Goal: Information Seeking & Learning: Learn about a topic

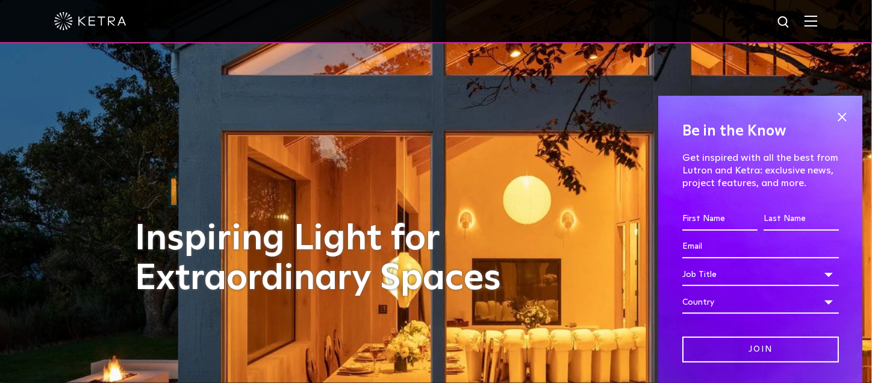
click at [818, 22] on img at bounding box center [811, 20] width 13 height 11
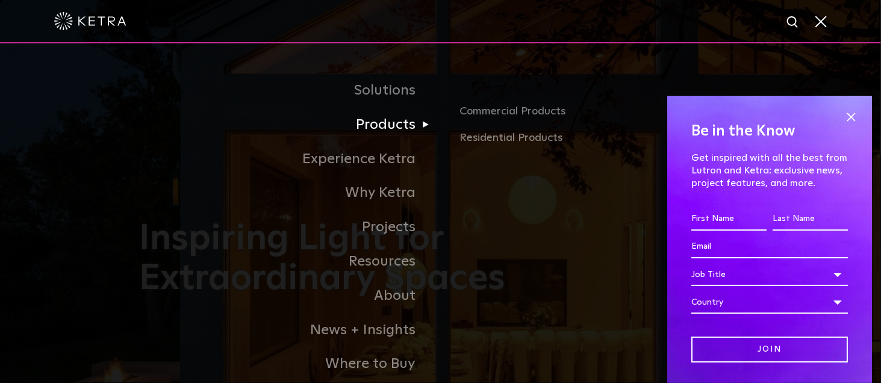
click at [396, 141] on link "Products" at bounding box center [290, 125] width 301 height 34
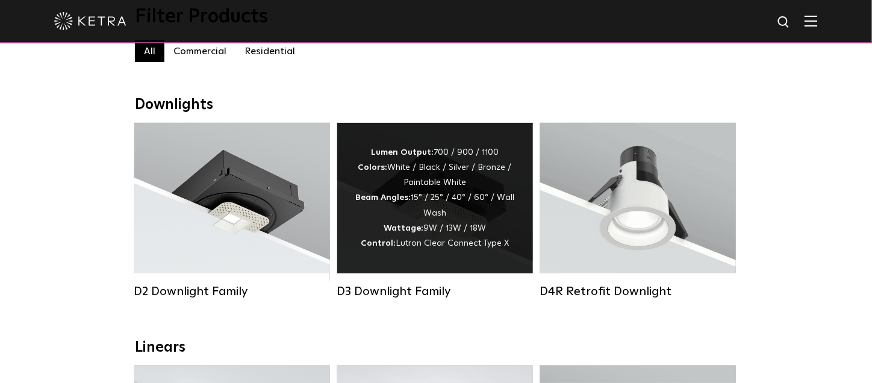
scroll to position [181, 0]
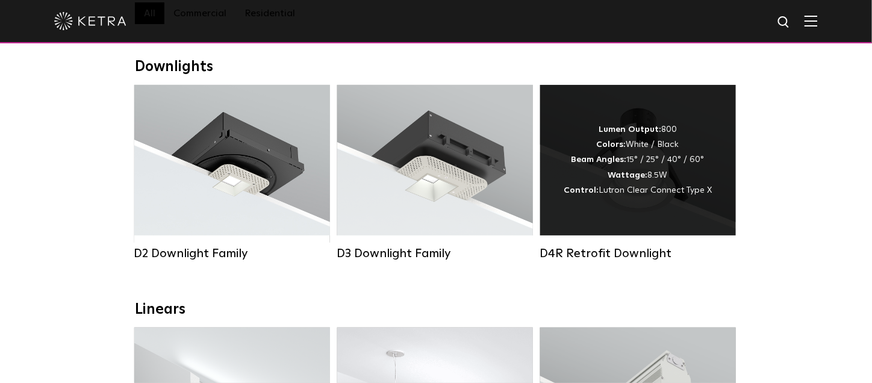
click at [667, 152] on div "Lumen Output: 800 Colors: White / Black Beam Angles: 15° / 25° / 40° / 60° Watt…" at bounding box center [638, 160] width 148 height 76
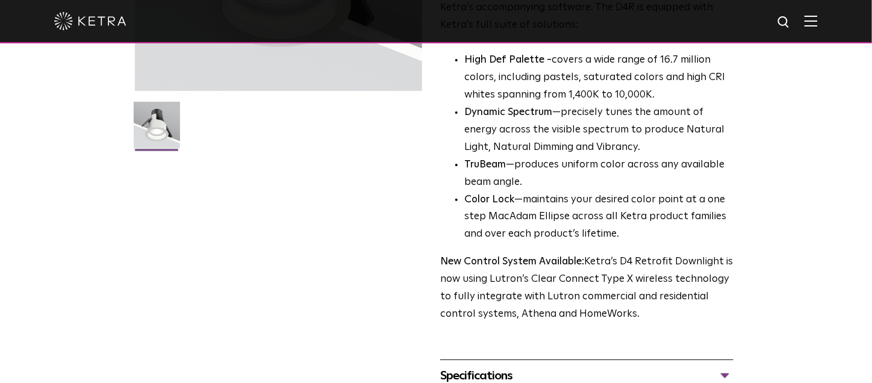
scroll to position [361, 0]
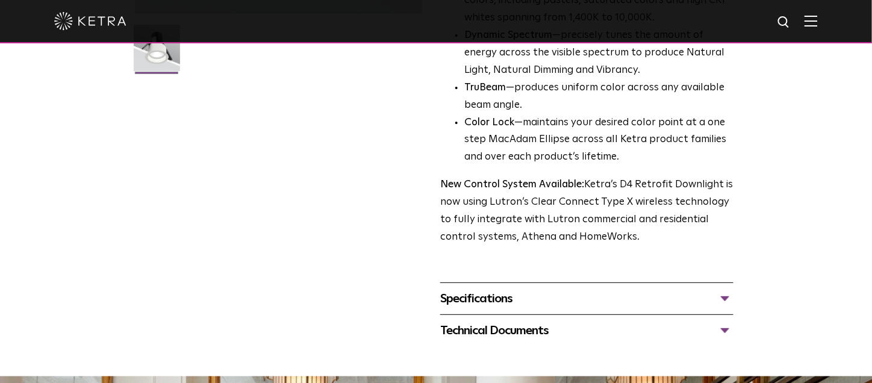
click at [508, 295] on div "Specifications" at bounding box center [586, 298] width 293 height 19
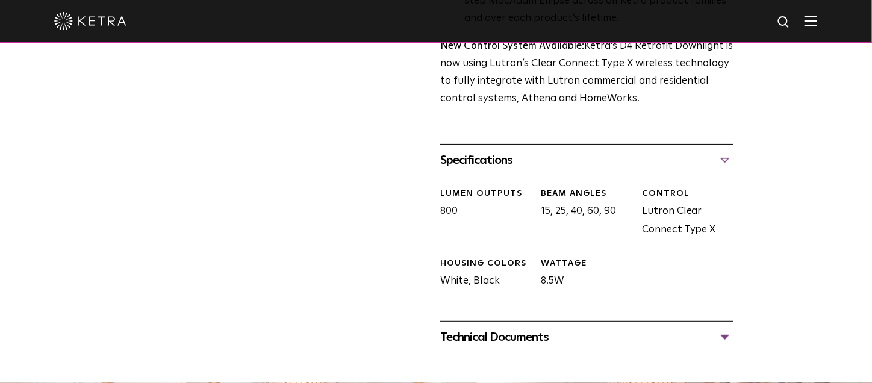
scroll to position [542, 0]
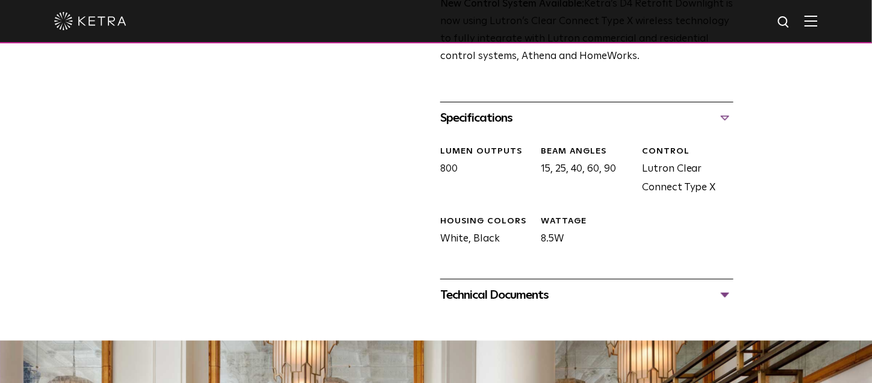
click at [509, 299] on div "Technical Documents" at bounding box center [586, 294] width 293 height 19
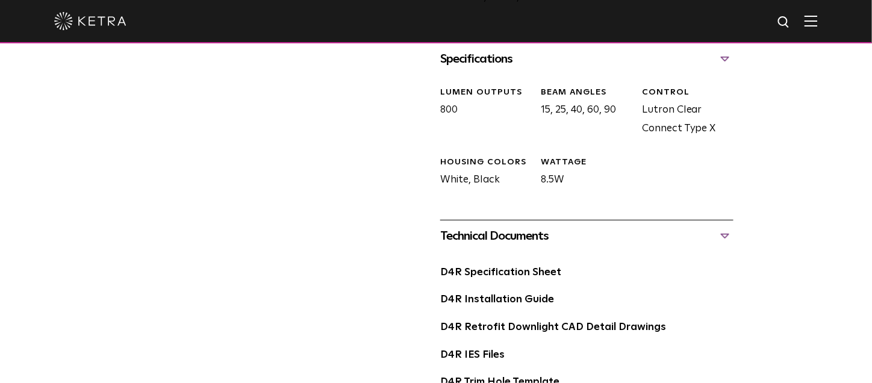
scroll to position [602, 0]
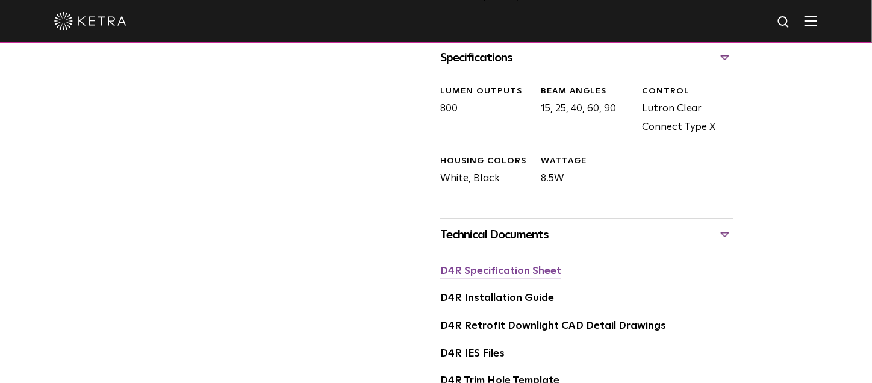
click at [497, 276] on link "D4R Specification Sheet" at bounding box center [500, 271] width 121 height 10
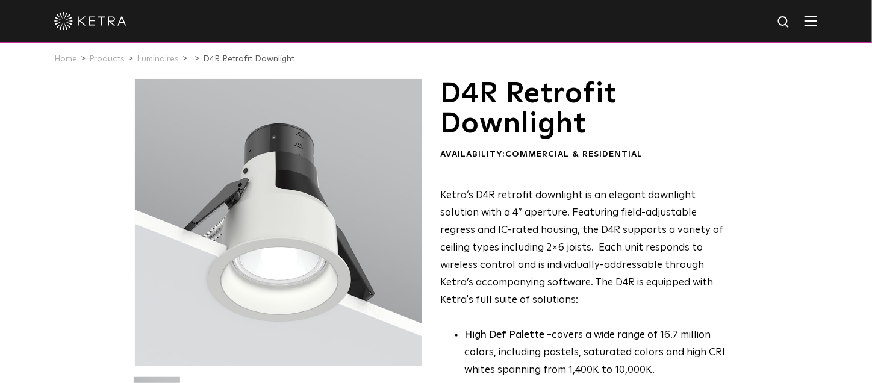
scroll to position [0, 0]
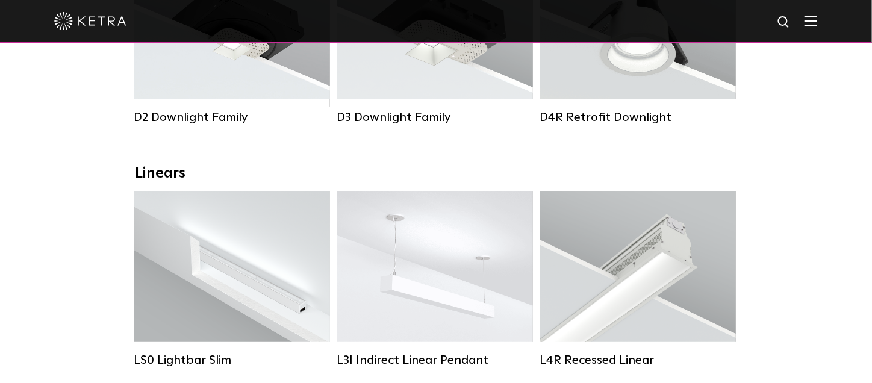
scroll to position [120, 0]
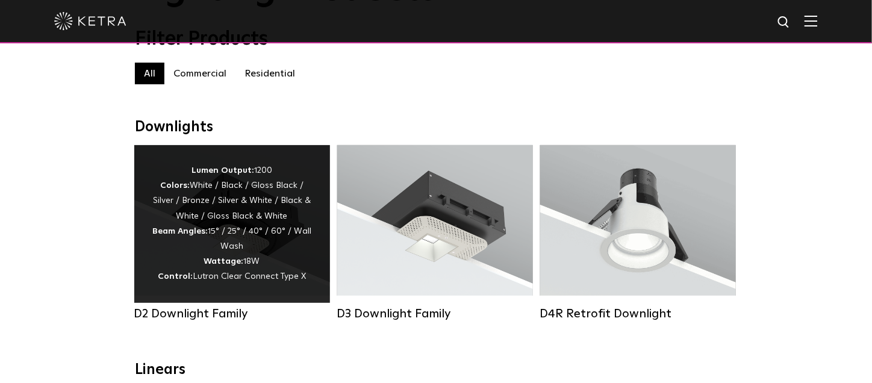
click at [269, 210] on div "Lumen Output: 1200 Colors: White / Black / Gloss Black / Silver / Bronze / Silv…" at bounding box center [232, 224] width 160 height 122
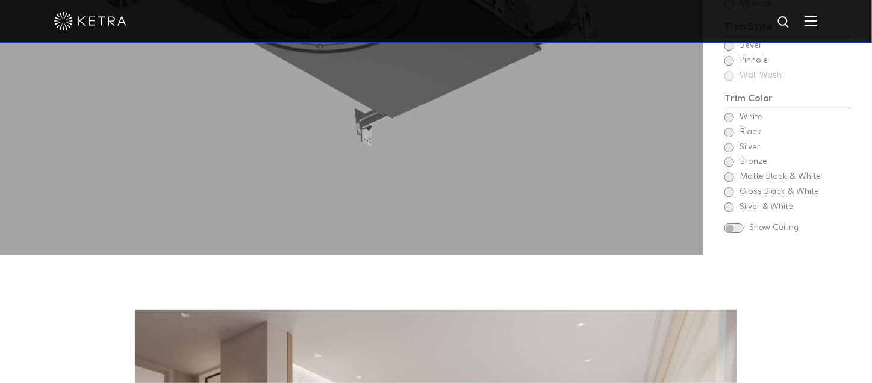
scroll to position [964, 0]
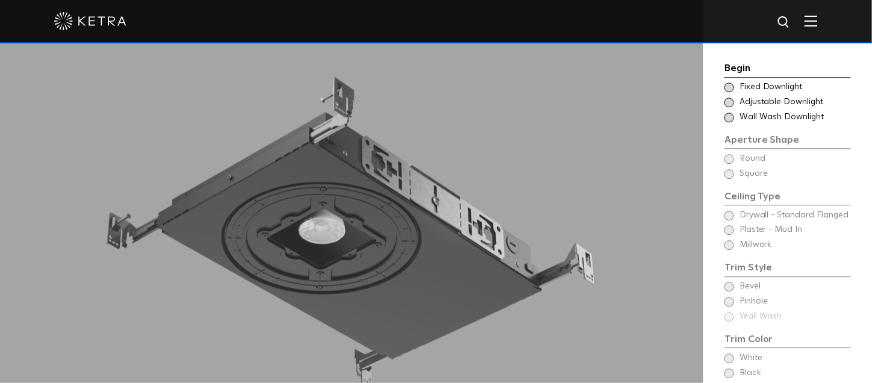
drag, startPoint x: 469, startPoint y: 228, endPoint x: 456, endPoint y: 178, distance: 52.1
click at [456, 178] on div at bounding box center [352, 243] width 704 height 506
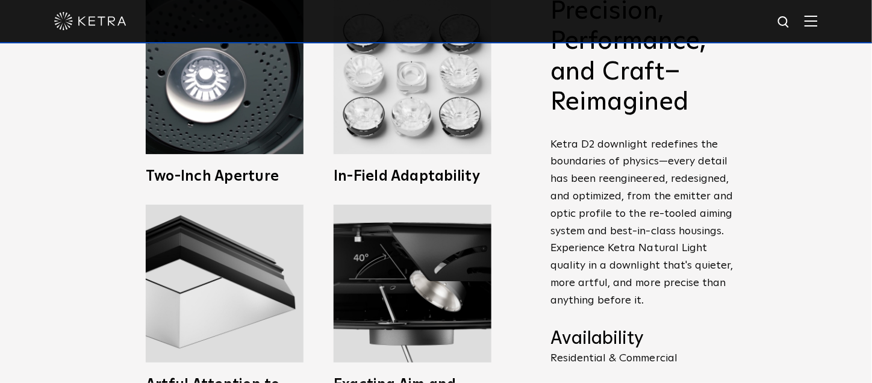
scroll to position [241, 0]
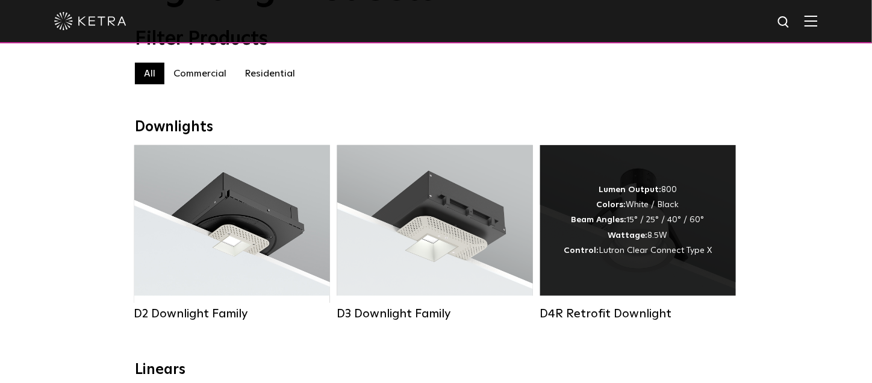
click at [628, 237] on strong "Wattage:" at bounding box center [628, 235] width 40 height 8
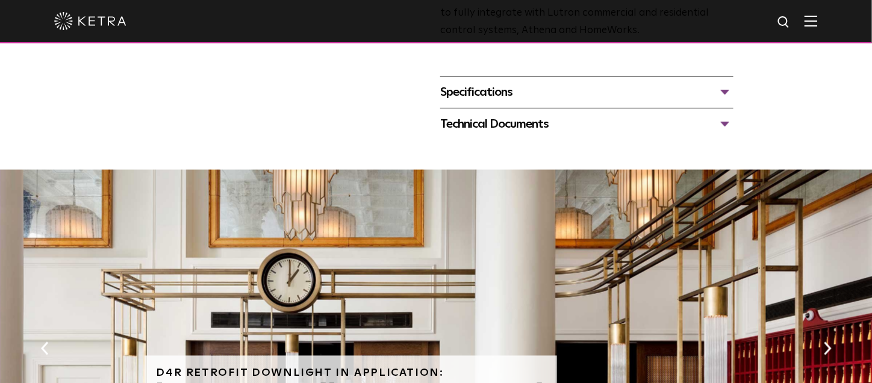
scroll to position [542, 0]
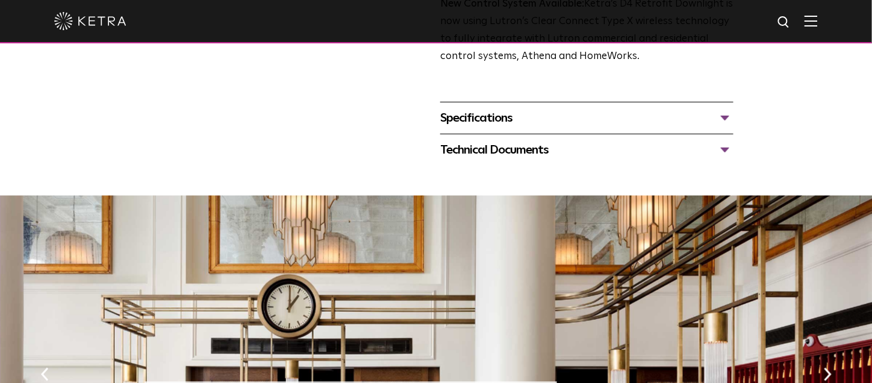
click at [481, 114] on div "Specifications" at bounding box center [586, 117] width 293 height 19
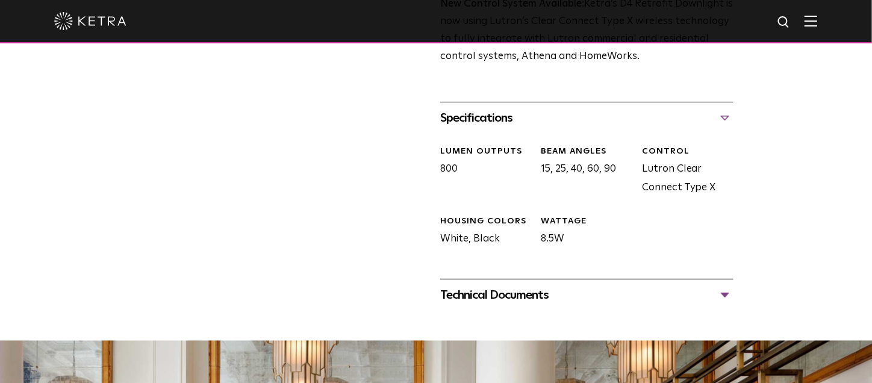
click at [485, 305] on div "Technical Documents D4R Specification Sheet D4R Installation Guide D4R Retrofit…" at bounding box center [586, 295] width 293 height 32
click at [479, 294] on div "Technical Documents" at bounding box center [586, 294] width 293 height 19
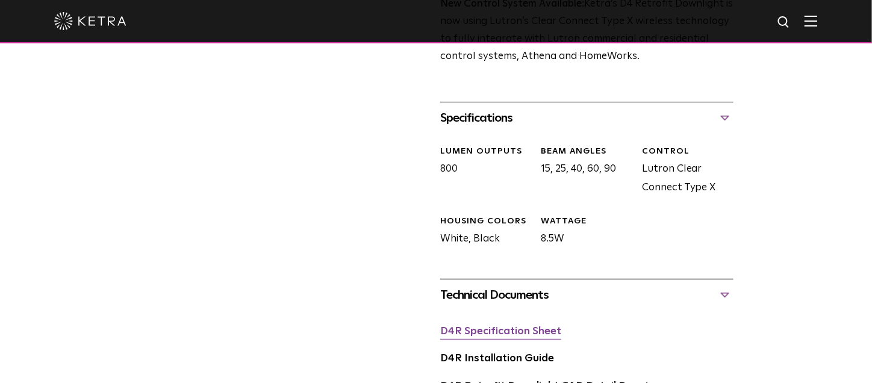
click at [466, 326] on link "D4R Specification Sheet" at bounding box center [500, 331] width 121 height 10
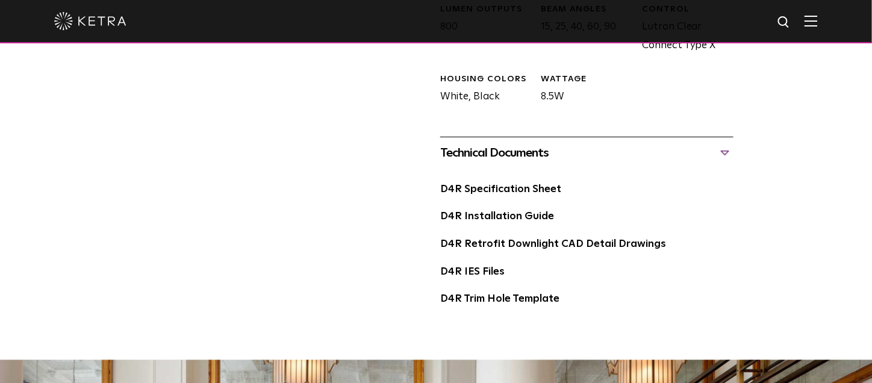
scroll to position [723, 0]
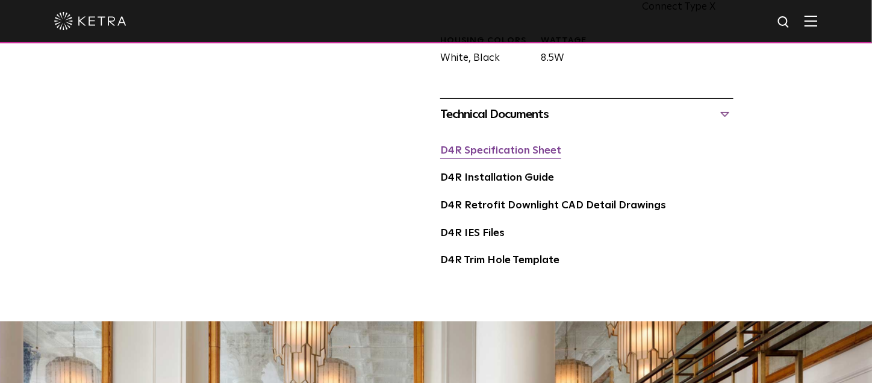
click at [502, 155] on link "D4R Specification Sheet" at bounding box center [500, 151] width 121 height 10
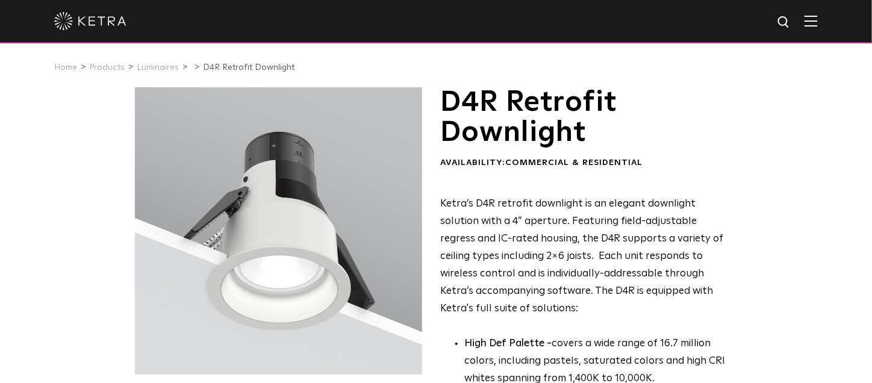
scroll to position [0, 0]
click at [160, 64] on link "Luminaires" at bounding box center [158, 68] width 42 height 8
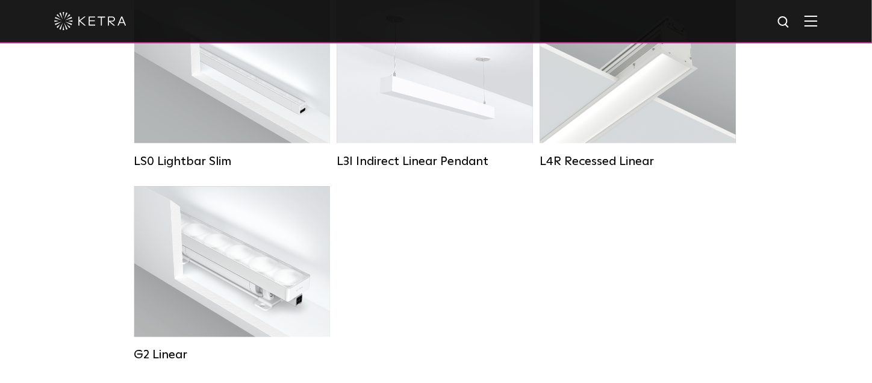
scroll to position [2251, 0]
